Goal: Task Accomplishment & Management: Manage account settings

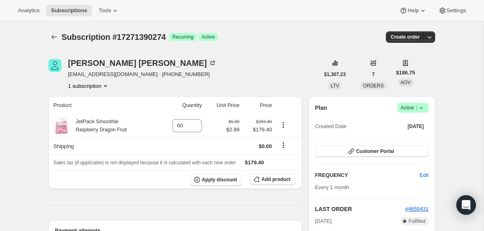
click at [411, 107] on span "Active |" at bounding box center [412, 108] width 25 height 8
click at [411, 138] on span "Cancel subscription" at bounding box center [410, 138] width 46 height 6
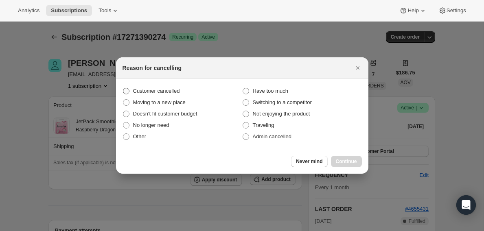
click at [159, 91] on span "Customer cancelled" at bounding box center [156, 91] width 47 height 6
click at [123, 88] on input "Customer cancelled" at bounding box center [123, 88] width 0 height 0
radio input "true"
click at [342, 161] on span "Continue" at bounding box center [346, 161] width 21 height 7
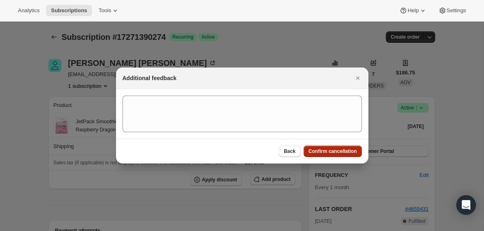
click at [319, 149] on span "Confirm cancellation" at bounding box center [332, 151] width 48 height 7
